Goal: Information Seeking & Learning: Learn about a topic

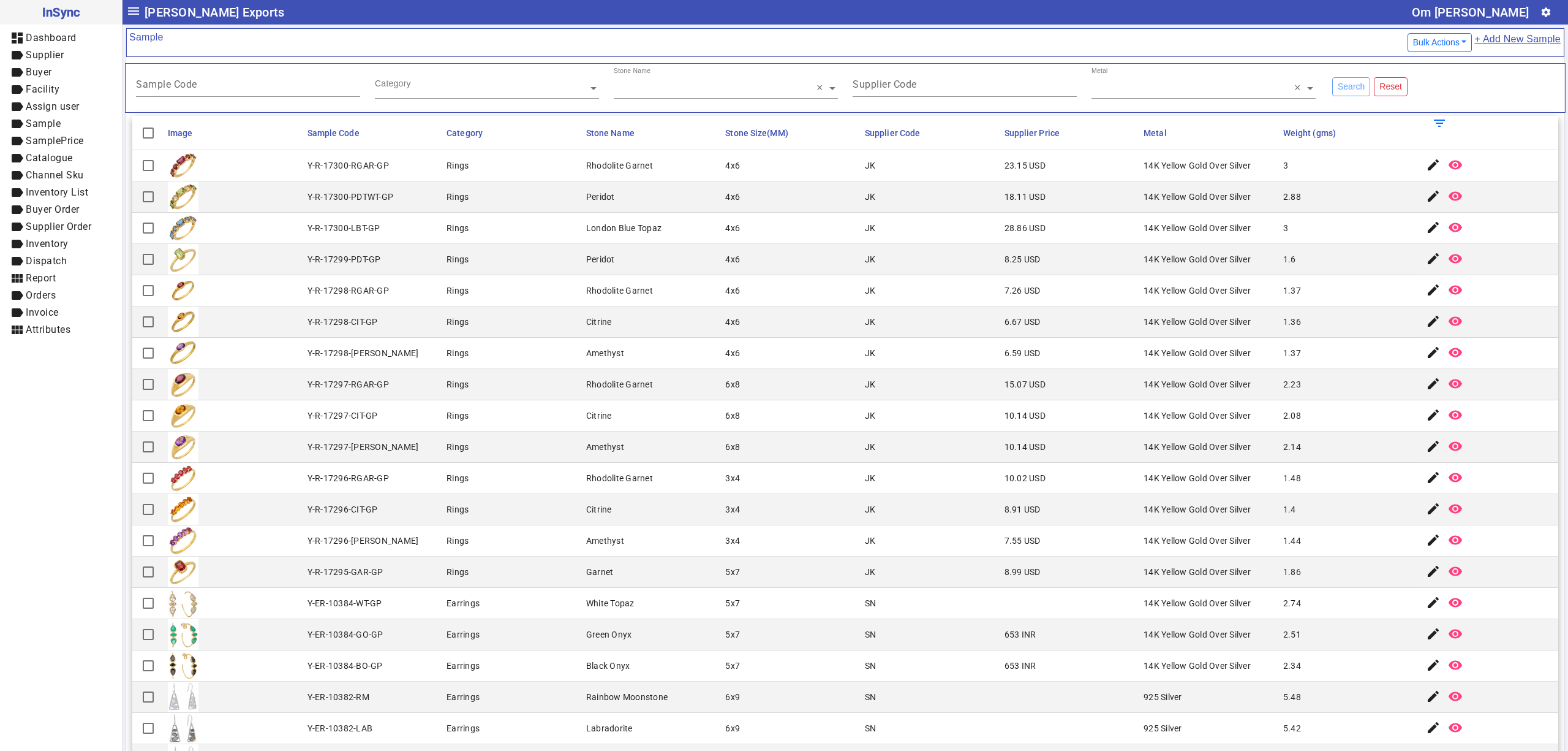
click at [812, 319] on mat-cell "4x6" at bounding box center [791, 322] width 140 height 31
click at [824, 427] on mat-cell "6x8" at bounding box center [791, 415] width 140 height 31
click at [1089, 256] on mat-cell "8.25 USD" at bounding box center [1071, 259] width 140 height 31
drag, startPoint x: 501, startPoint y: 321, endPoint x: 522, endPoint y: 338, distance: 27.0
click at [501, 321] on mat-cell "Rings" at bounding box center [513, 322] width 140 height 31
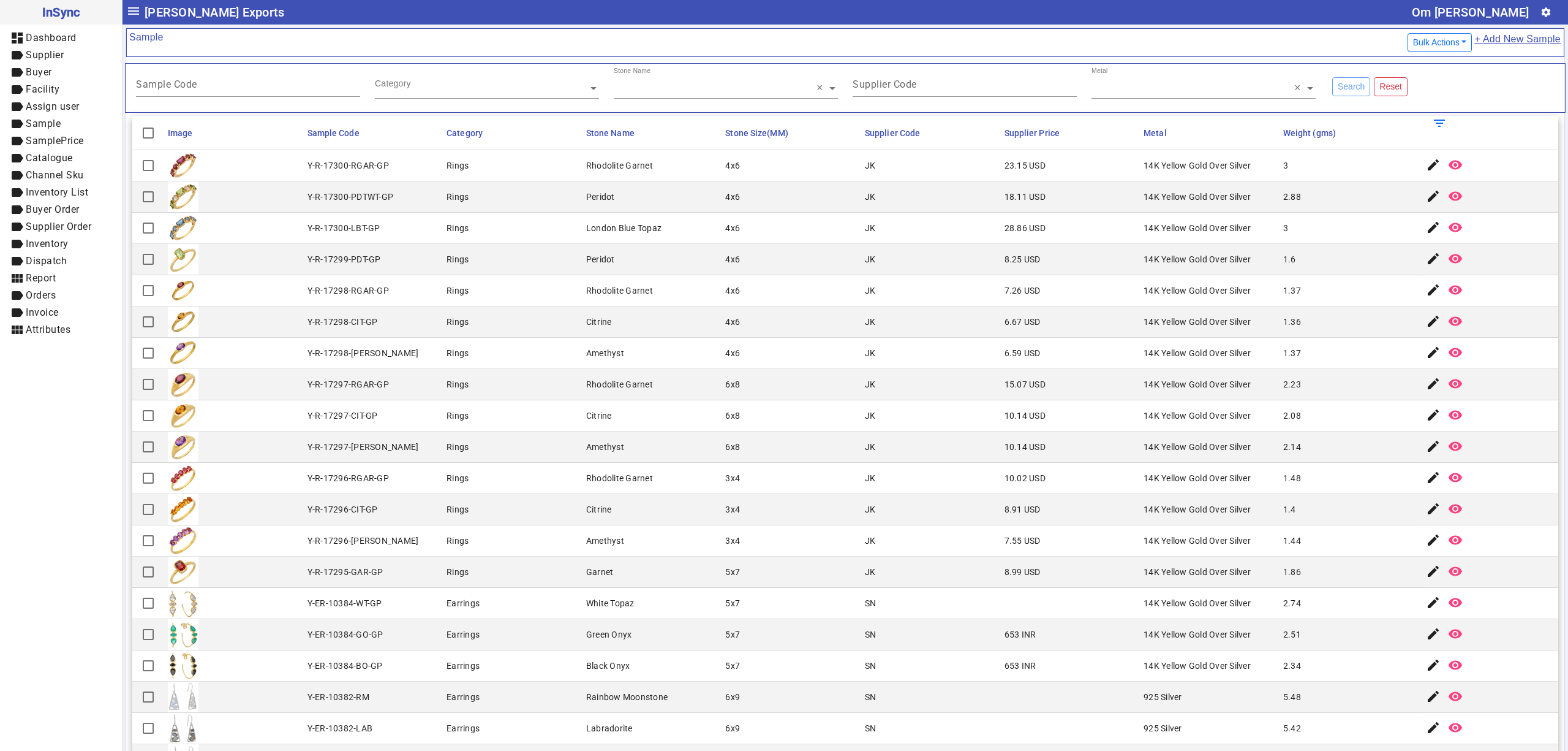
click at [387, 200] on div "Y-R-17300-PDTWT-GP" at bounding box center [350, 197] width 86 height 13
click at [755, 545] on mat-cell "3x4" at bounding box center [791, 540] width 140 height 31
click at [721, 522] on mat-cell "3x4" at bounding box center [791, 509] width 140 height 31
click at [773, 376] on mat-cell "6x8" at bounding box center [791, 384] width 140 height 31
click at [623, 387] on div "Rhodolite Garnet" at bounding box center [619, 384] width 67 height 13
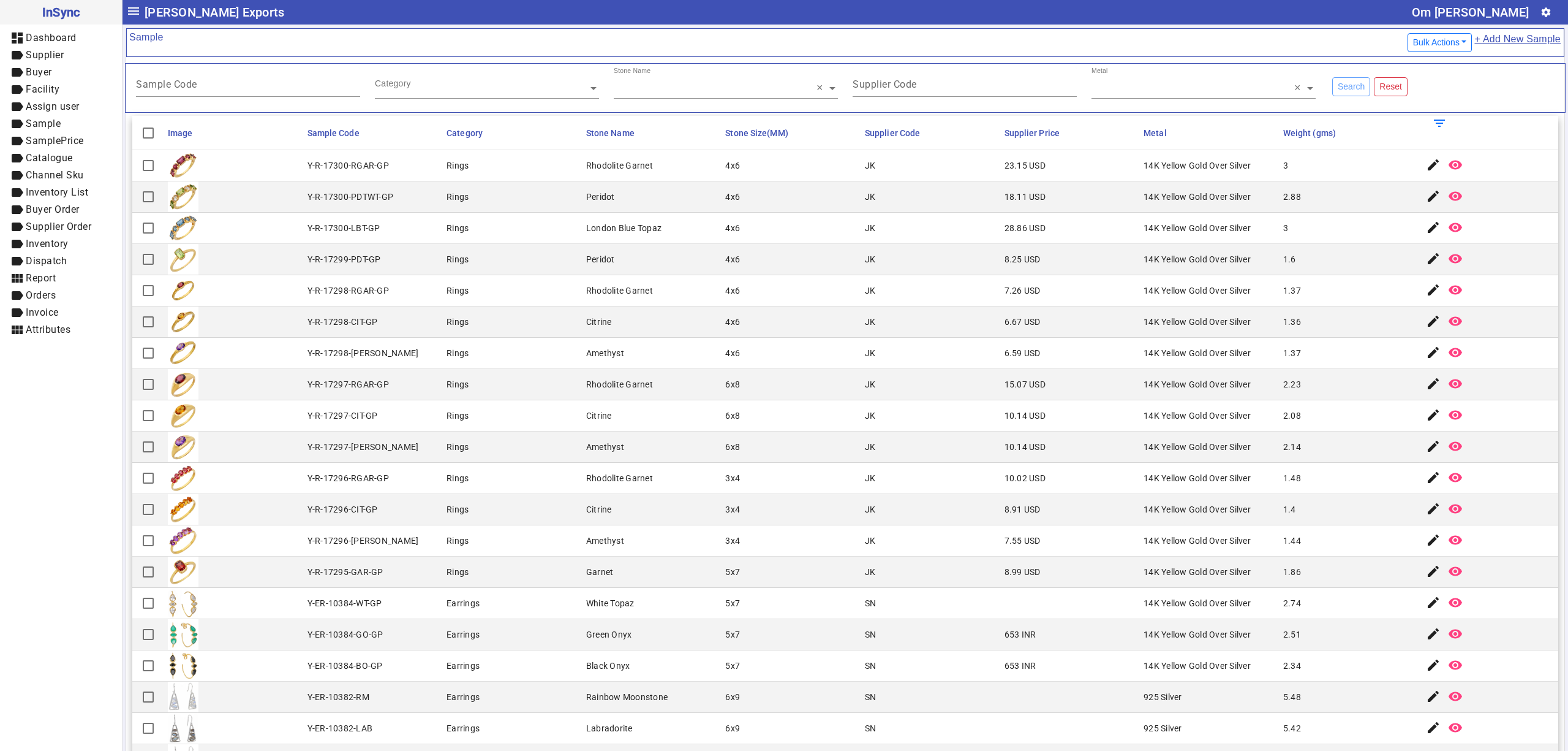
click at [865, 515] on div "JK" at bounding box center [870, 509] width 11 height 13
click at [652, 272] on mat-cell "Peridot" at bounding box center [652, 259] width 140 height 31
click at [383, 313] on mat-cell "Y-R-17298-CIT-GP" at bounding box center [374, 322] width 140 height 31
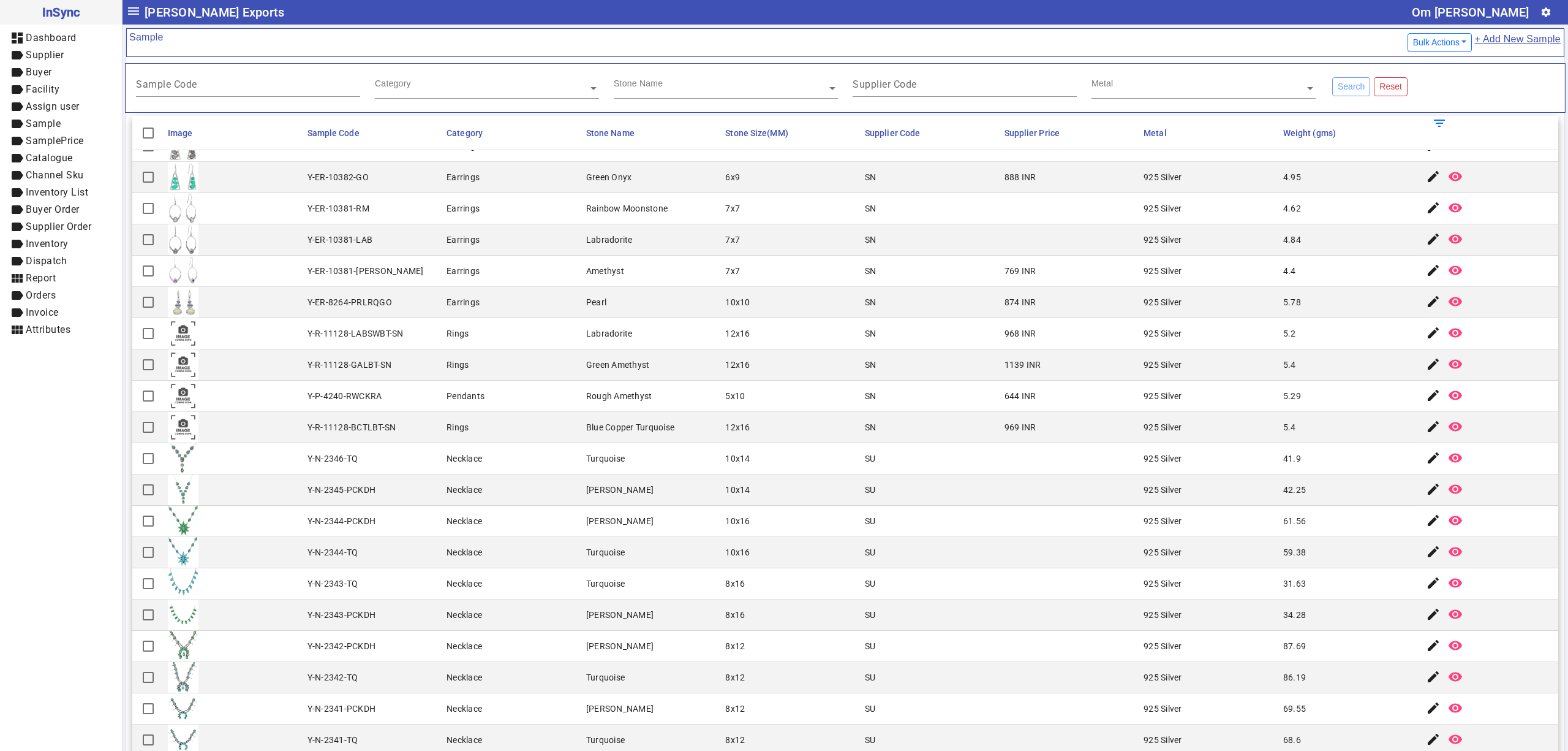
scroll to position [890, 0]
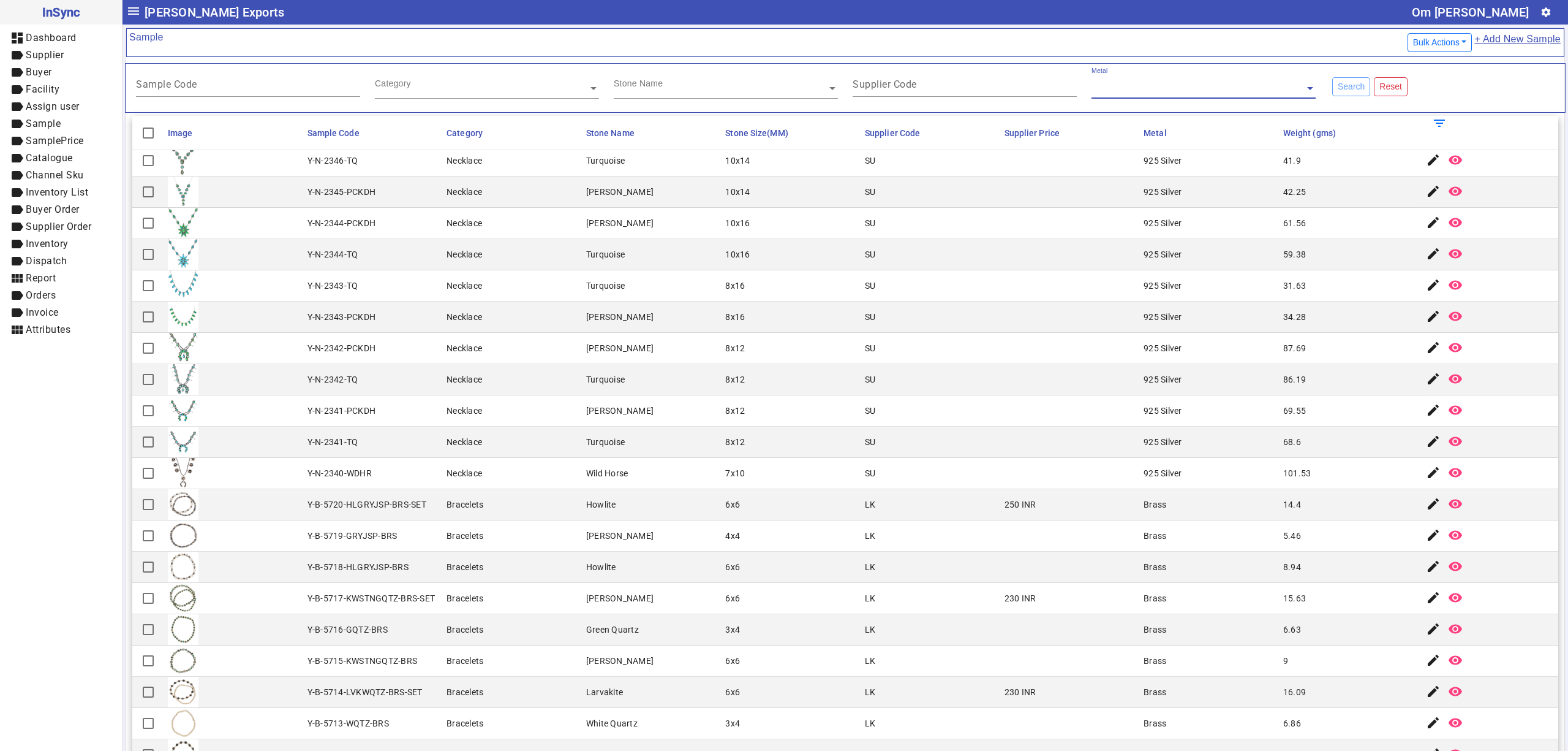
click at [316, 313] on div "Y-N-2343-PCKDH" at bounding box center [341, 317] width 69 height 13
